Goal: Transaction & Acquisition: Purchase product/service

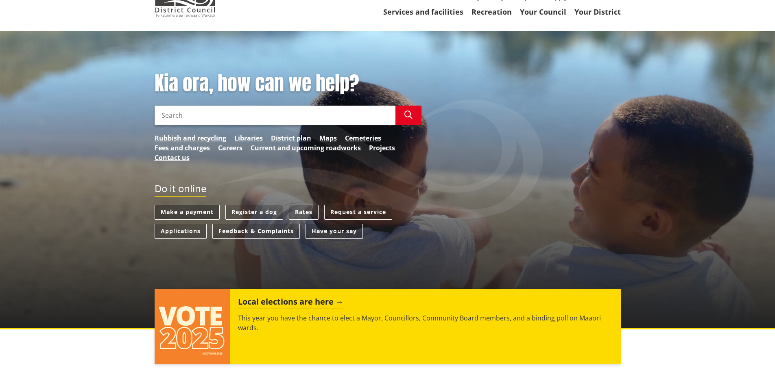
scroll to position [81, 0]
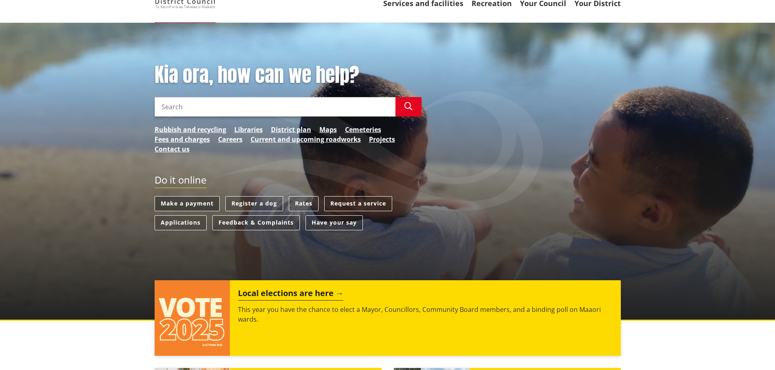
click at [199, 203] on link "Make a payment" at bounding box center [187, 203] width 65 height 15
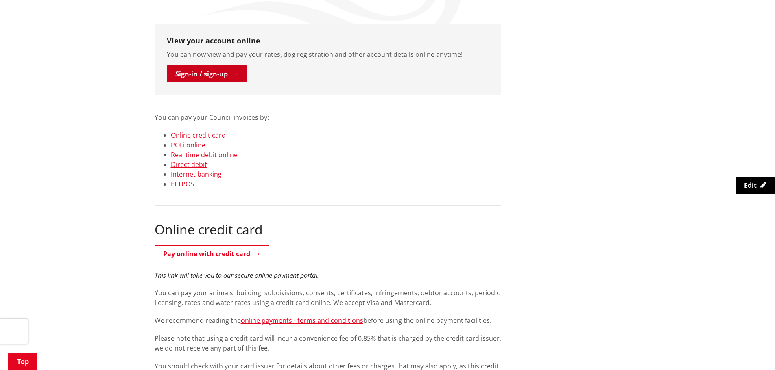
scroll to position [163, 0]
click at [191, 71] on link "Sign-in / sign-up" at bounding box center [207, 73] width 80 height 17
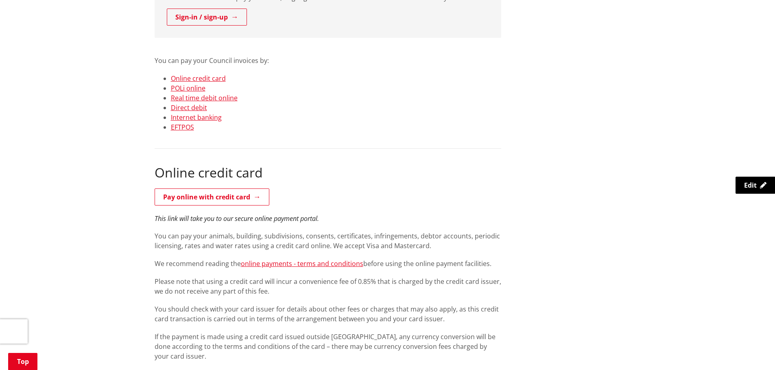
scroll to position [244, 0]
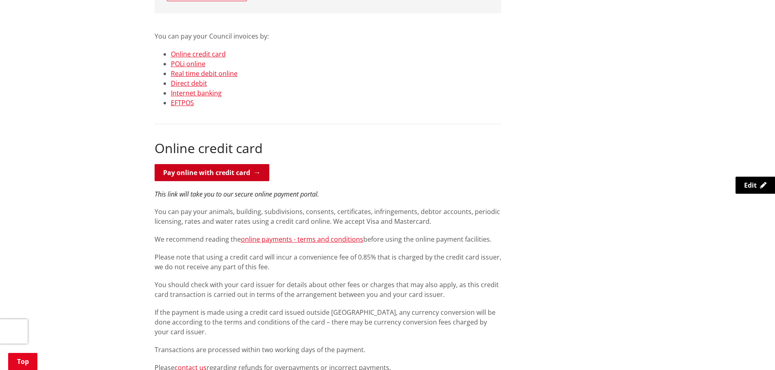
click at [207, 176] on link "Pay online with credit card" at bounding box center [212, 172] width 115 height 17
